Goal: Find specific page/section: Find specific page/section

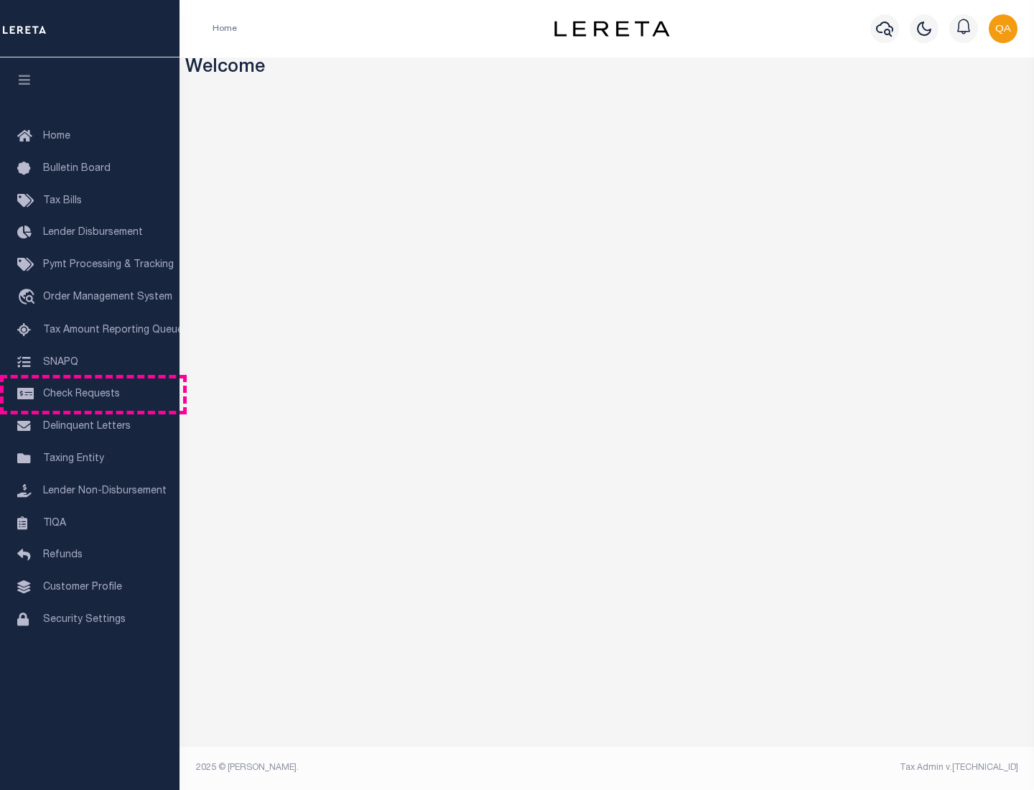
click at [90, 394] on span "Check Requests" at bounding box center [81, 394] width 77 height 10
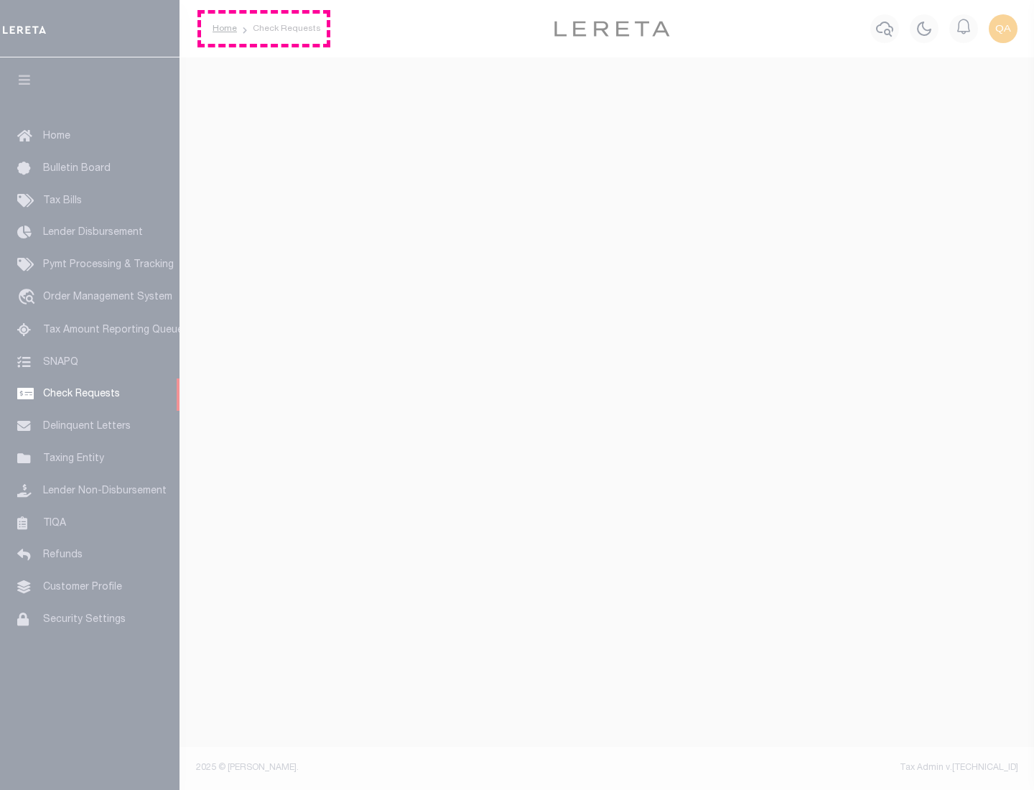
select select "50"
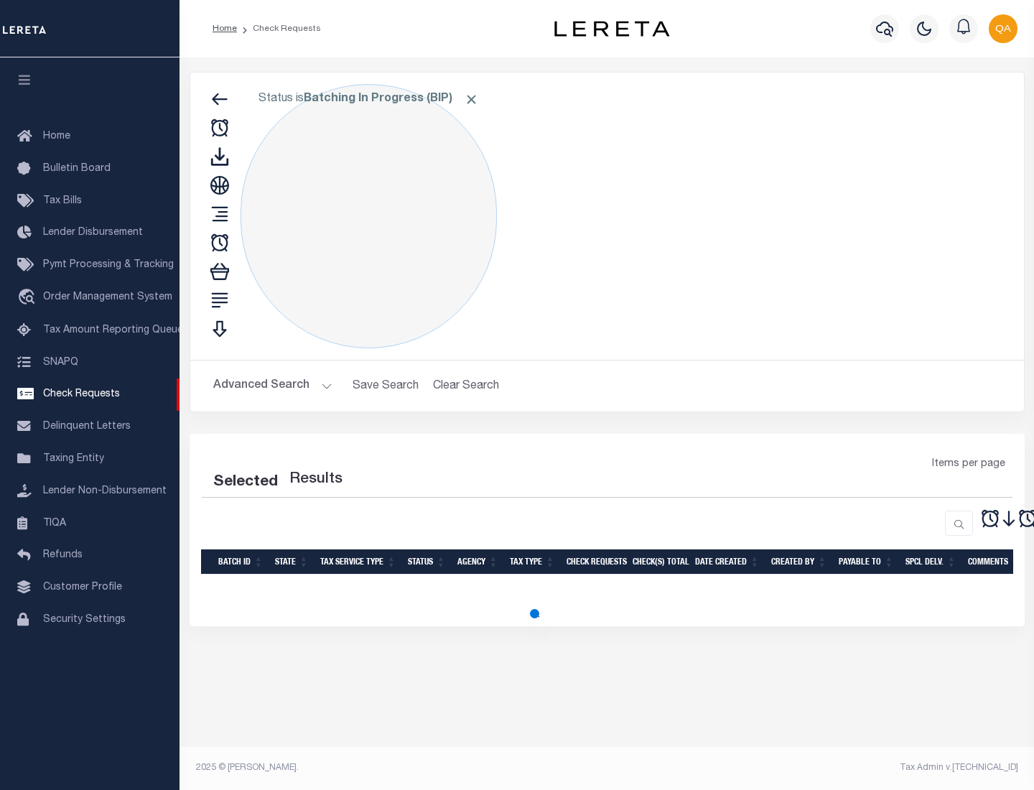
select select "50"
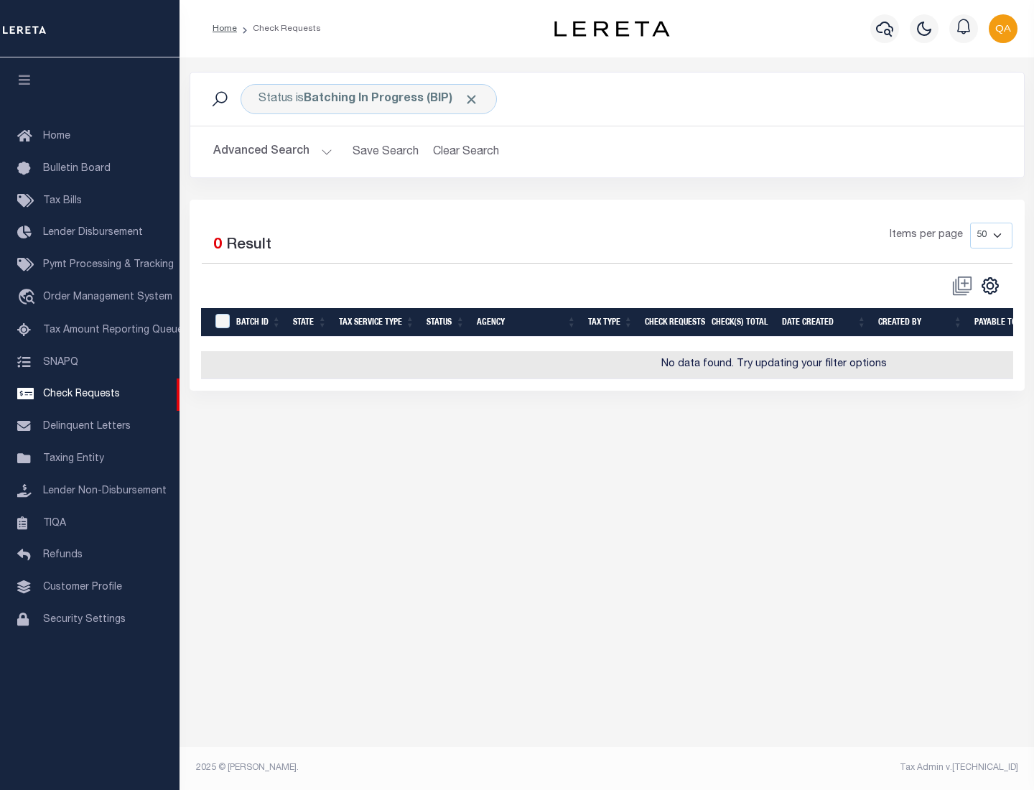
click at [472, 99] on span "Click to Remove" at bounding box center [471, 99] width 15 height 15
